Goal: Check status

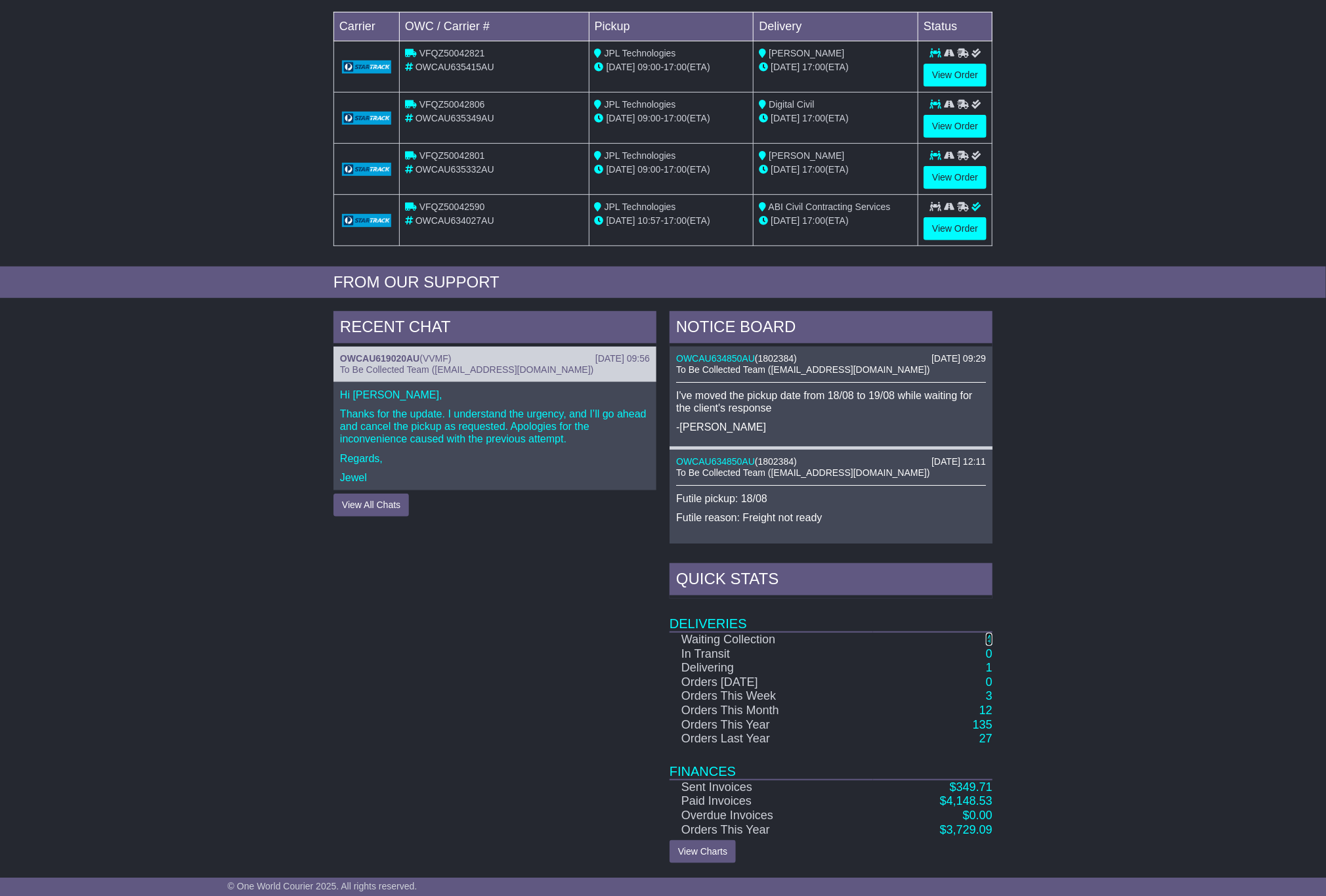
click at [987, 639] on link "4" at bounding box center [989, 640] width 7 height 13
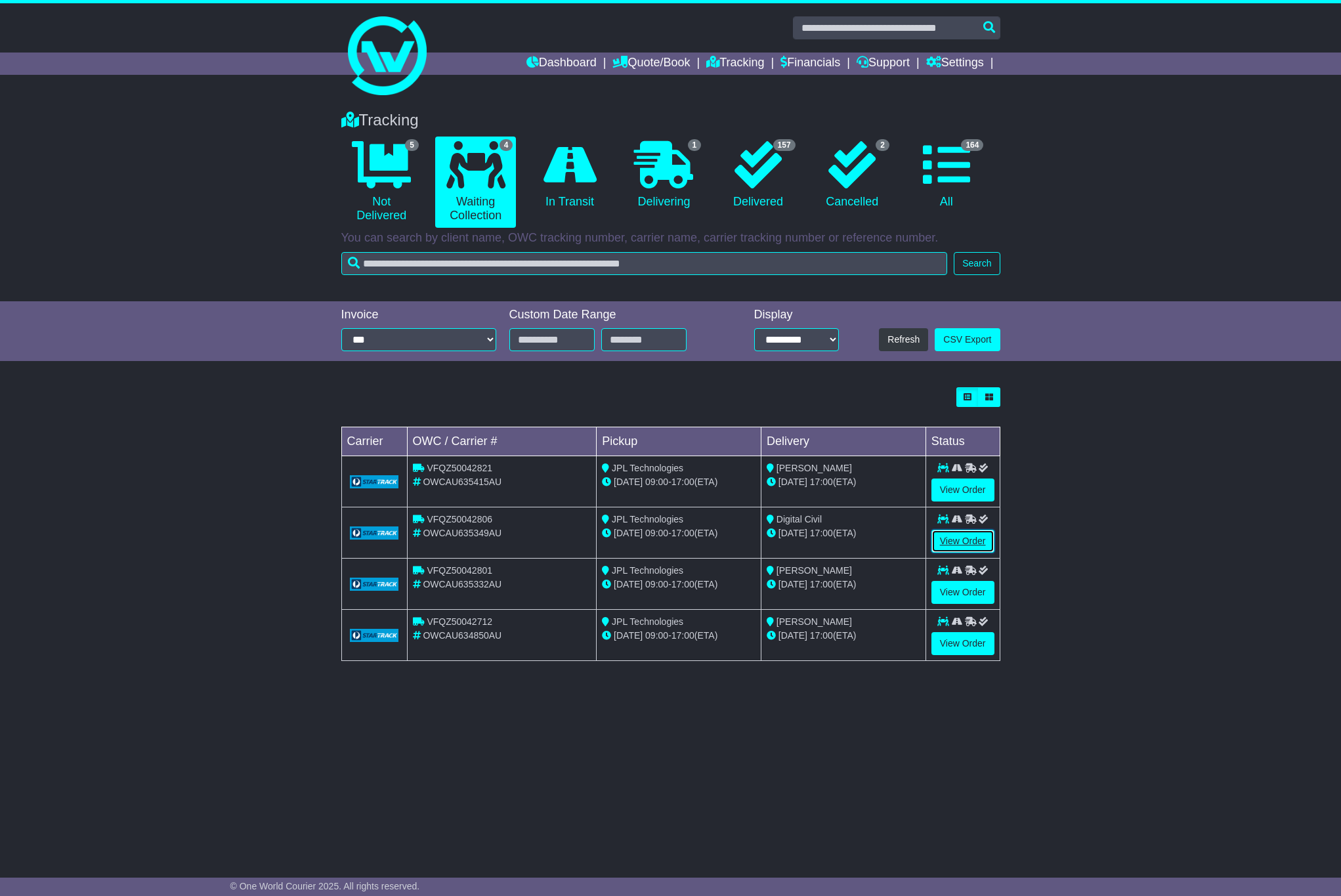
click at [950, 544] on link "View Order" at bounding box center [963, 542] width 63 height 23
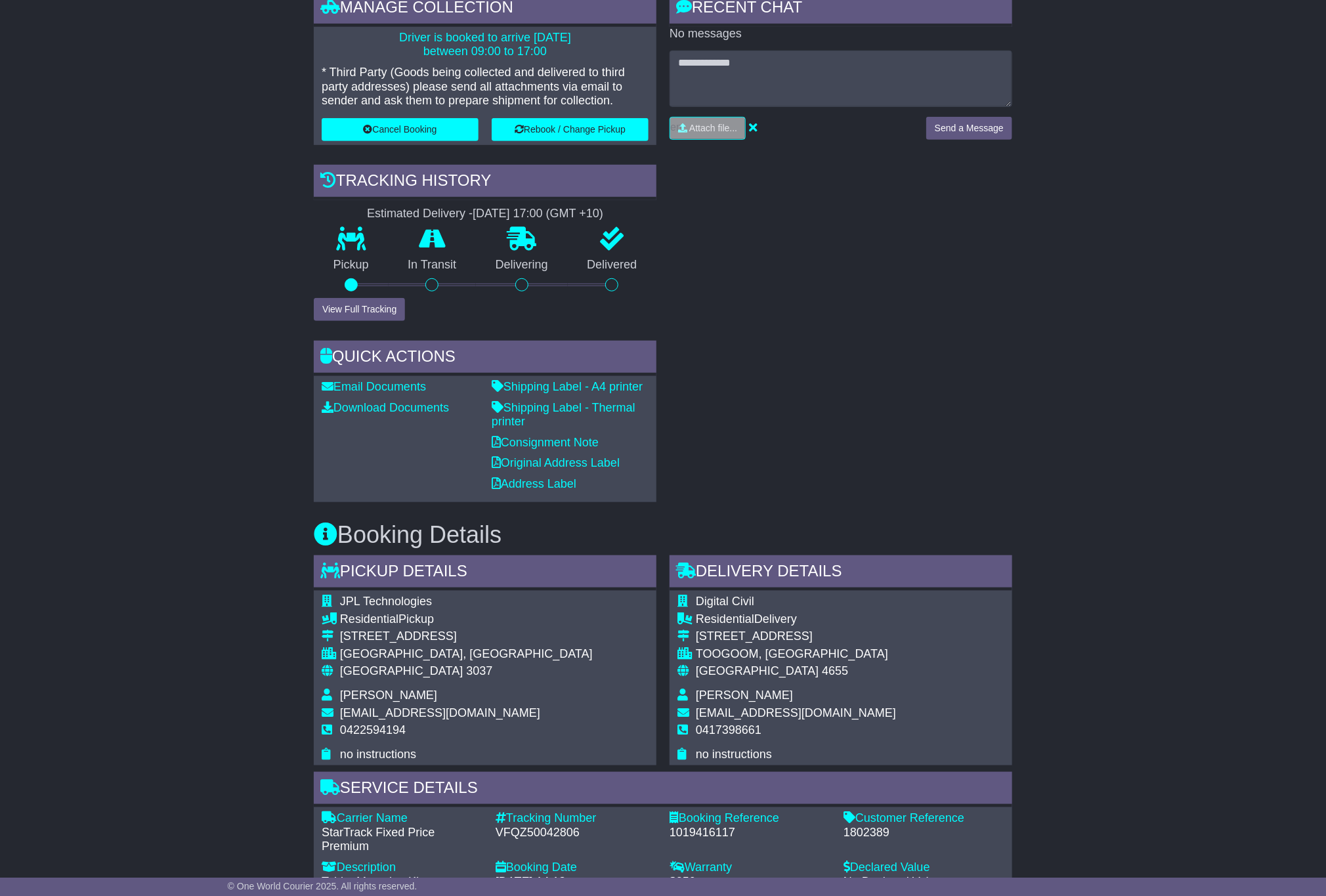
scroll to position [493, 0]
